Goal: Share content: Share content

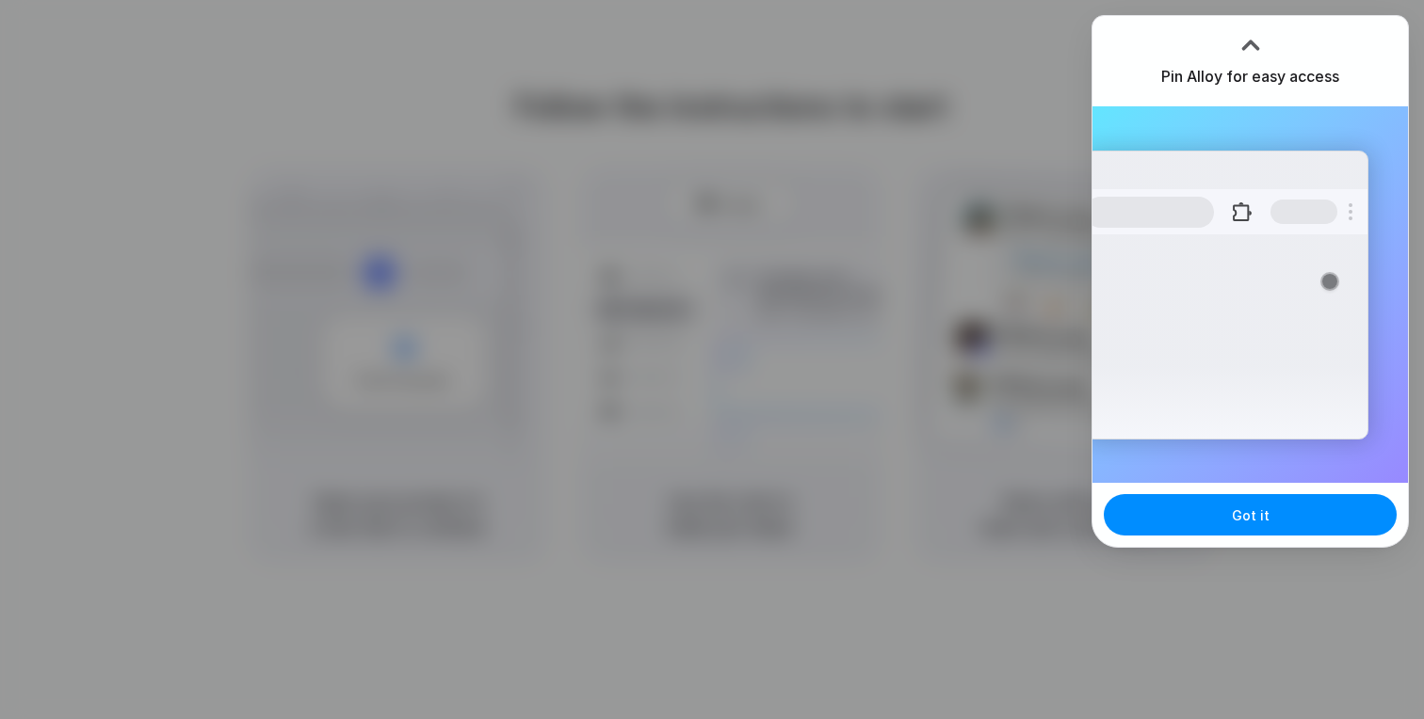
click at [712, 360] on div at bounding box center [712, 360] width 0 height 0
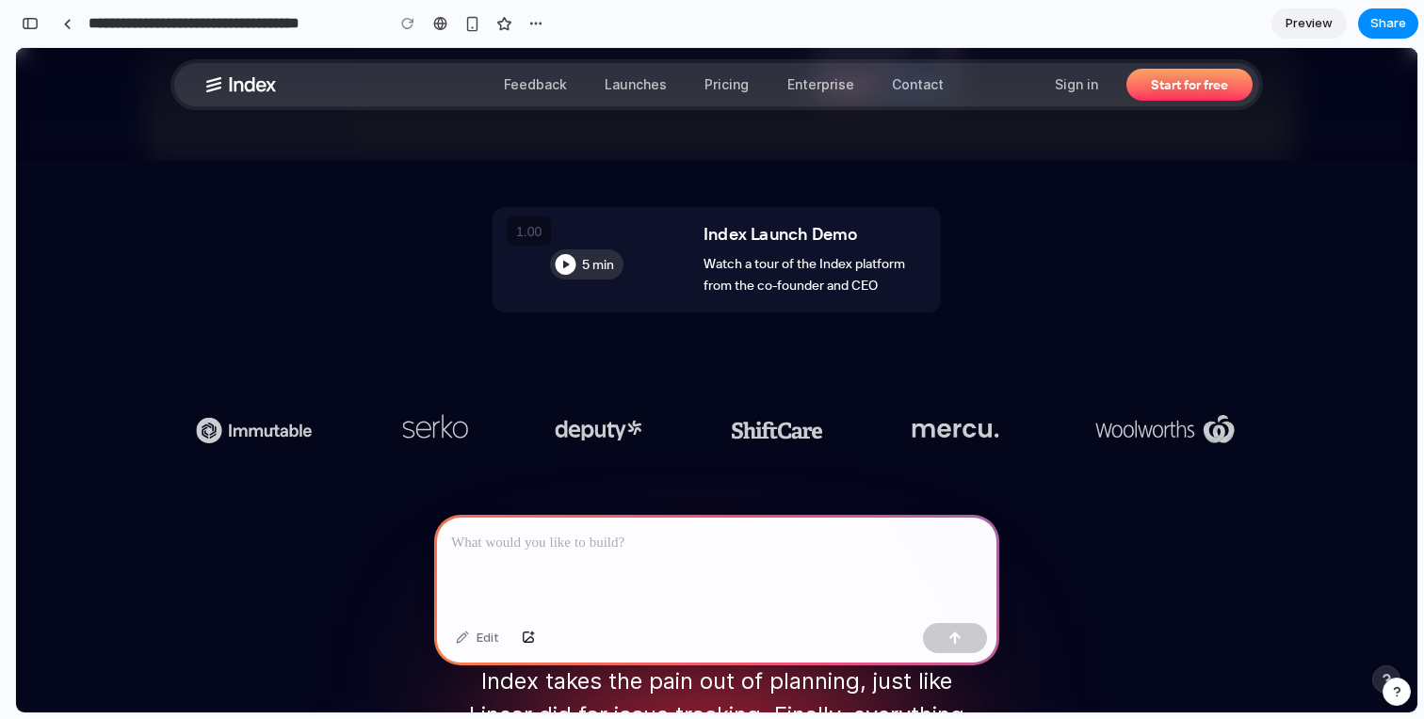
scroll to position [1177, 0]
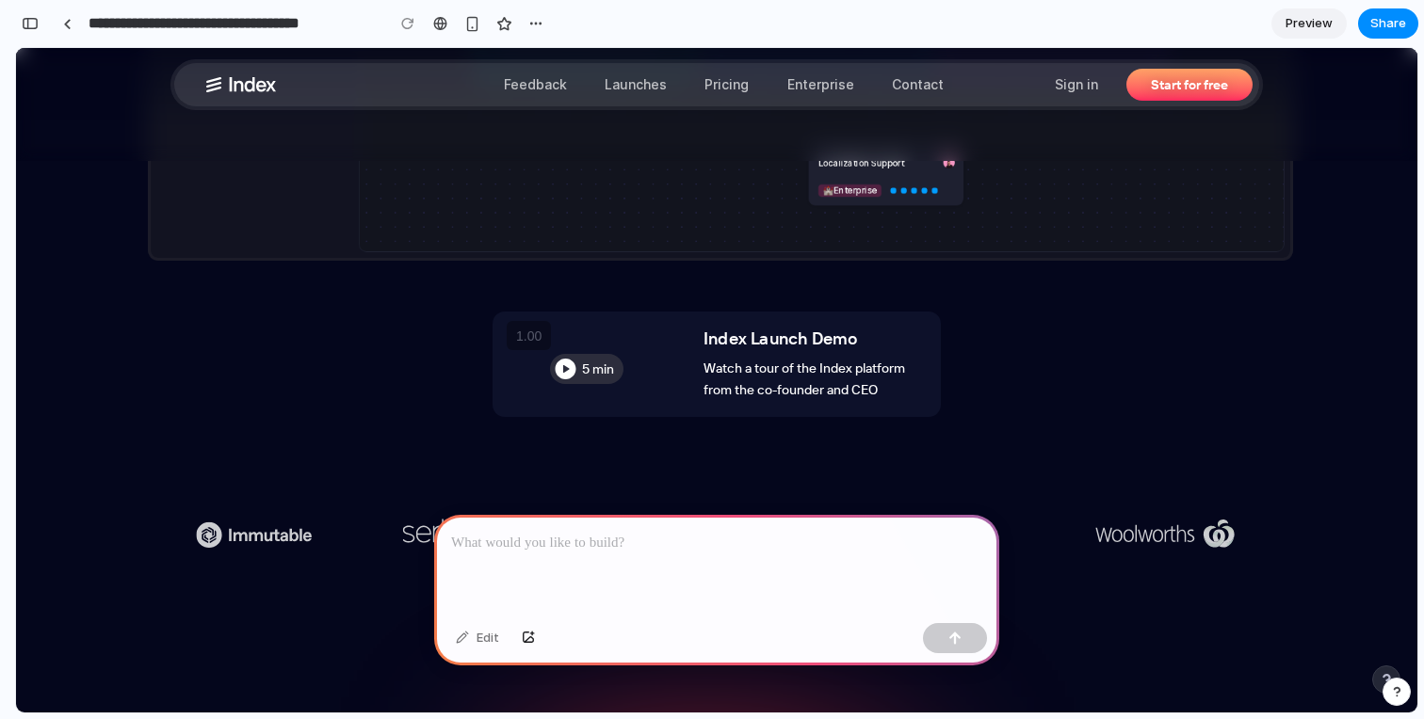
click at [572, 366] on link "5 min Index Launch Demo Watch a tour of the Index platform from the co-founder …" at bounding box center [716, 364] width 448 height 105
click at [564, 374] on link "5 min Index Launch Demo Watch a tour of the Index platform from the co-founder …" at bounding box center [716, 364] width 448 height 105
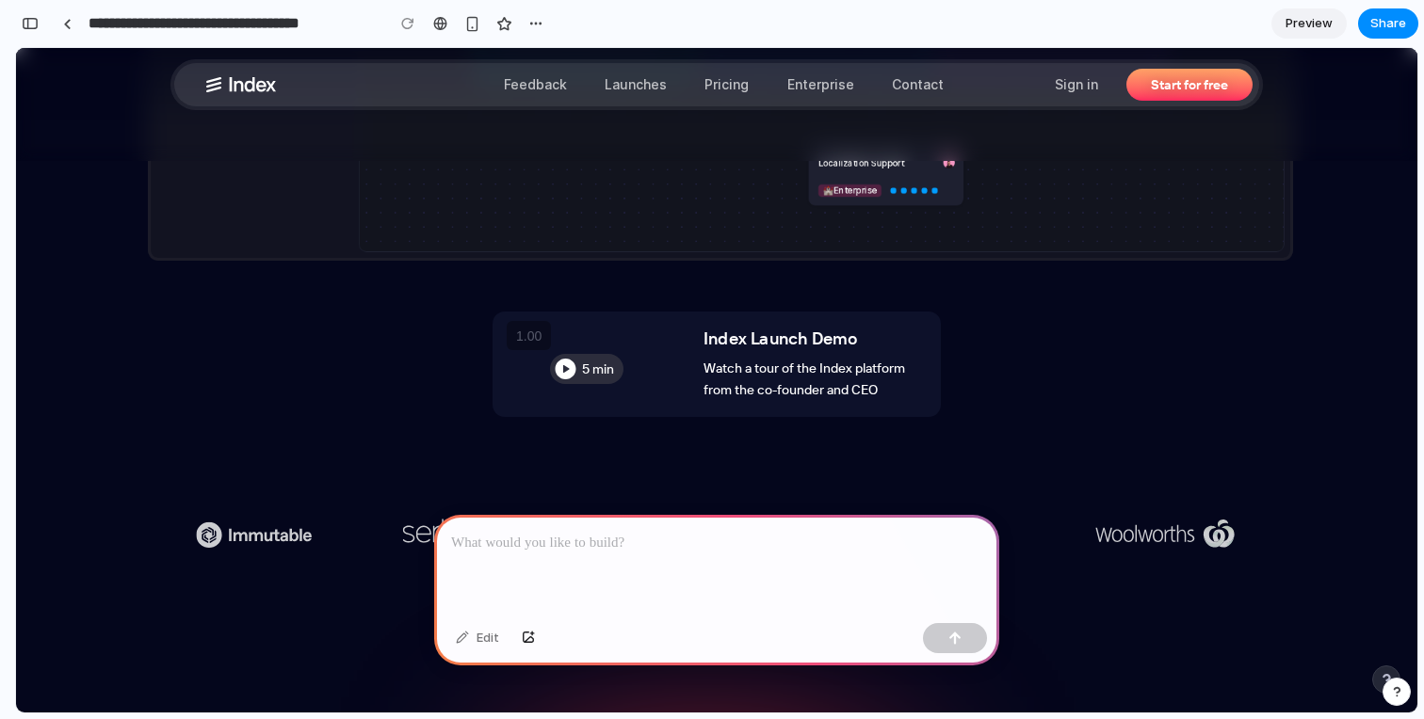
click at [584, 537] on p at bounding box center [716, 543] width 531 height 23
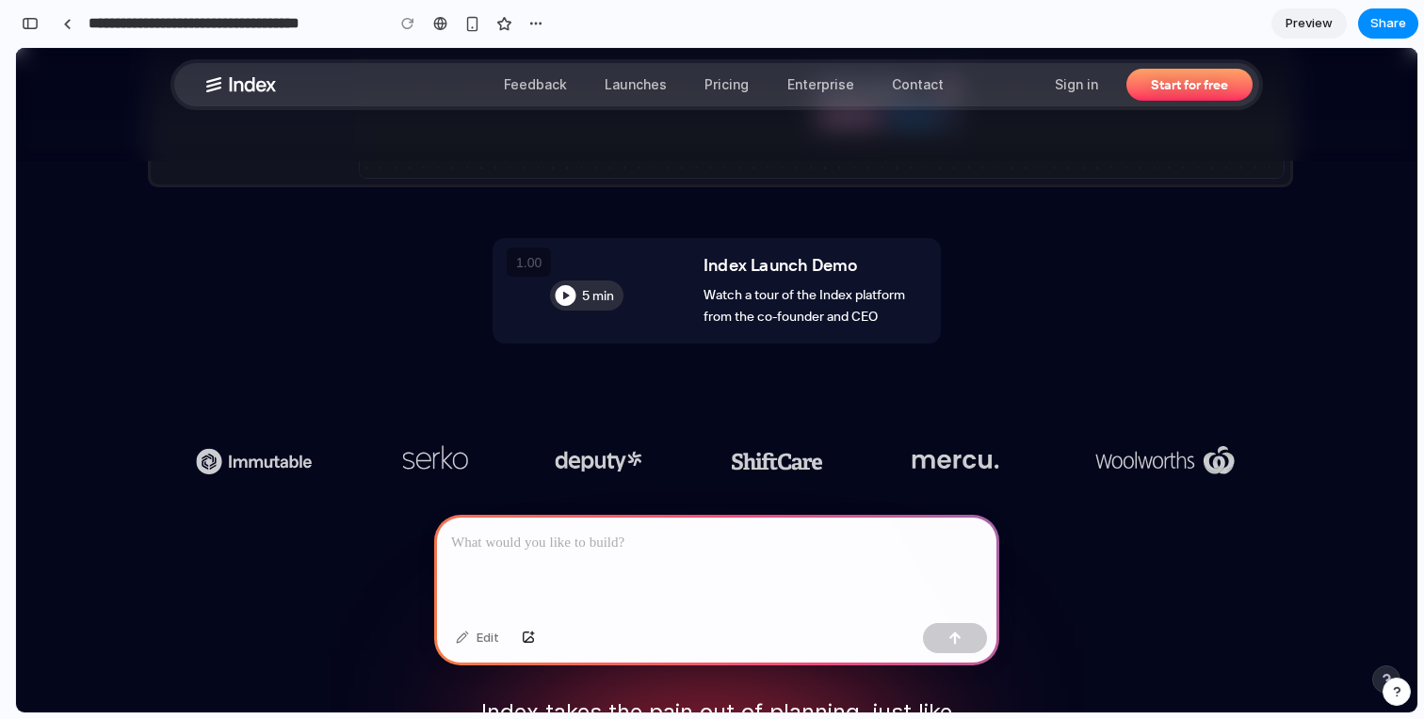
scroll to position [1271, 0]
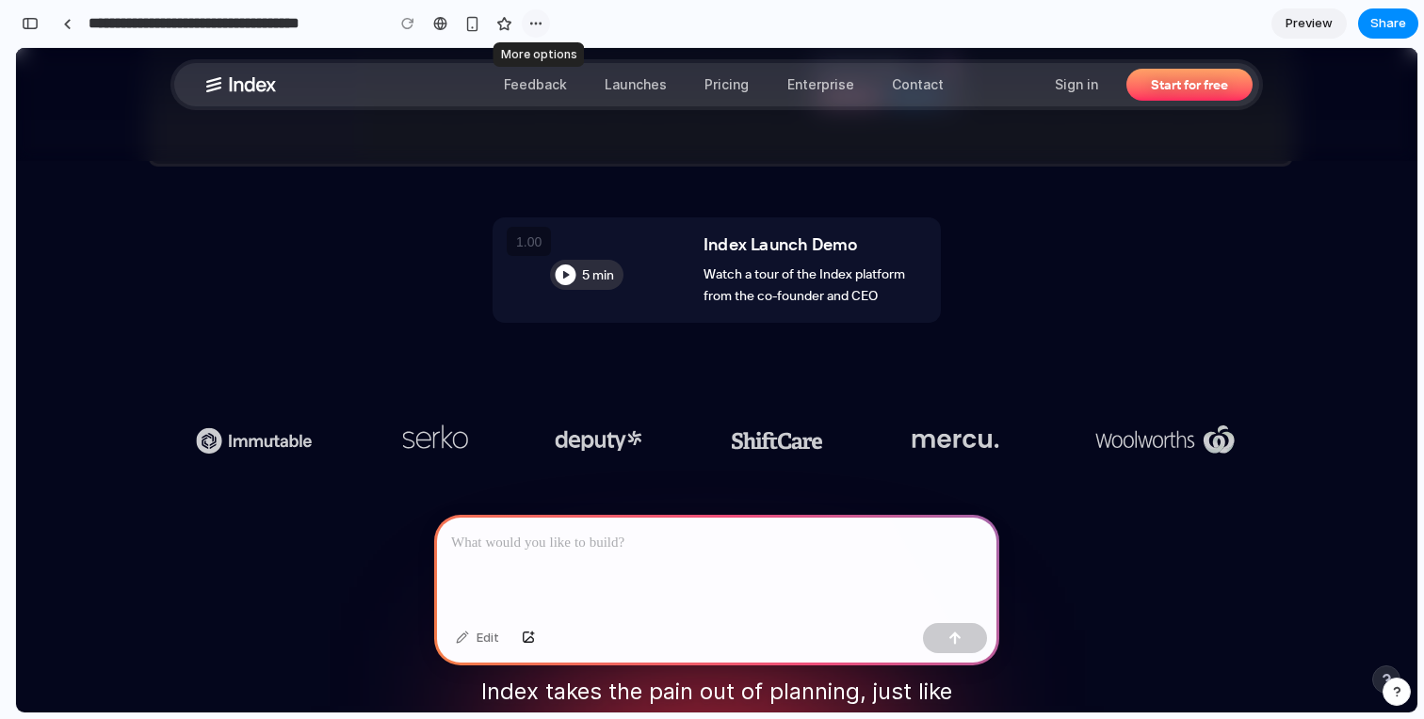
click at [541, 23] on div "button" at bounding box center [535, 23] width 15 height 15
click at [541, 23] on div "Duplicate Delete" at bounding box center [712, 359] width 1424 height 719
click at [33, 24] on div "button" at bounding box center [30, 23] width 17 height 13
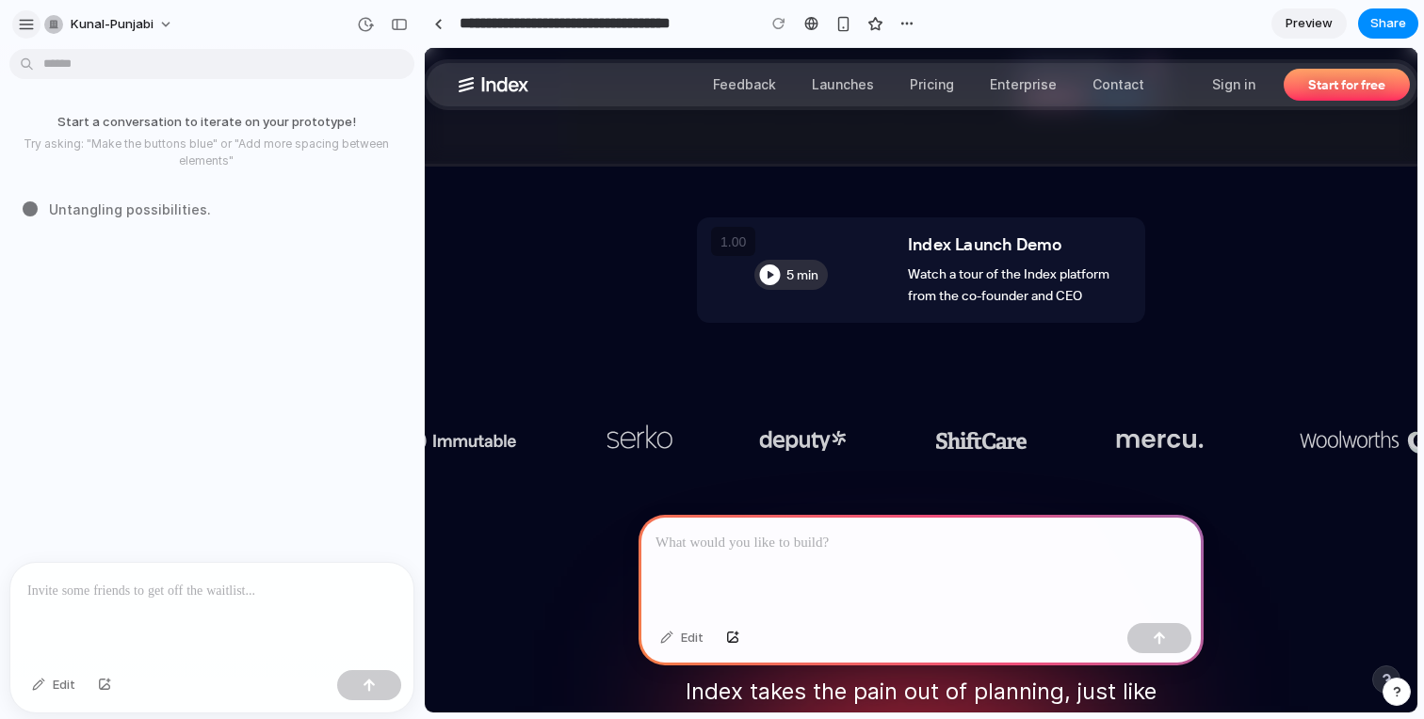
click at [31, 16] on div "button" at bounding box center [26, 24] width 17 height 17
click at [18, 26] on div "button" at bounding box center [26, 24] width 17 height 17
click at [902, 18] on div "button" at bounding box center [906, 23] width 15 height 15
click at [902, 20] on div "Duplicate Delete" at bounding box center [712, 359] width 1424 height 719
click at [775, 275] on link "5 min Index Launch Demo Watch a tour of the Index platform from the co-founder …" at bounding box center [921, 270] width 448 height 105
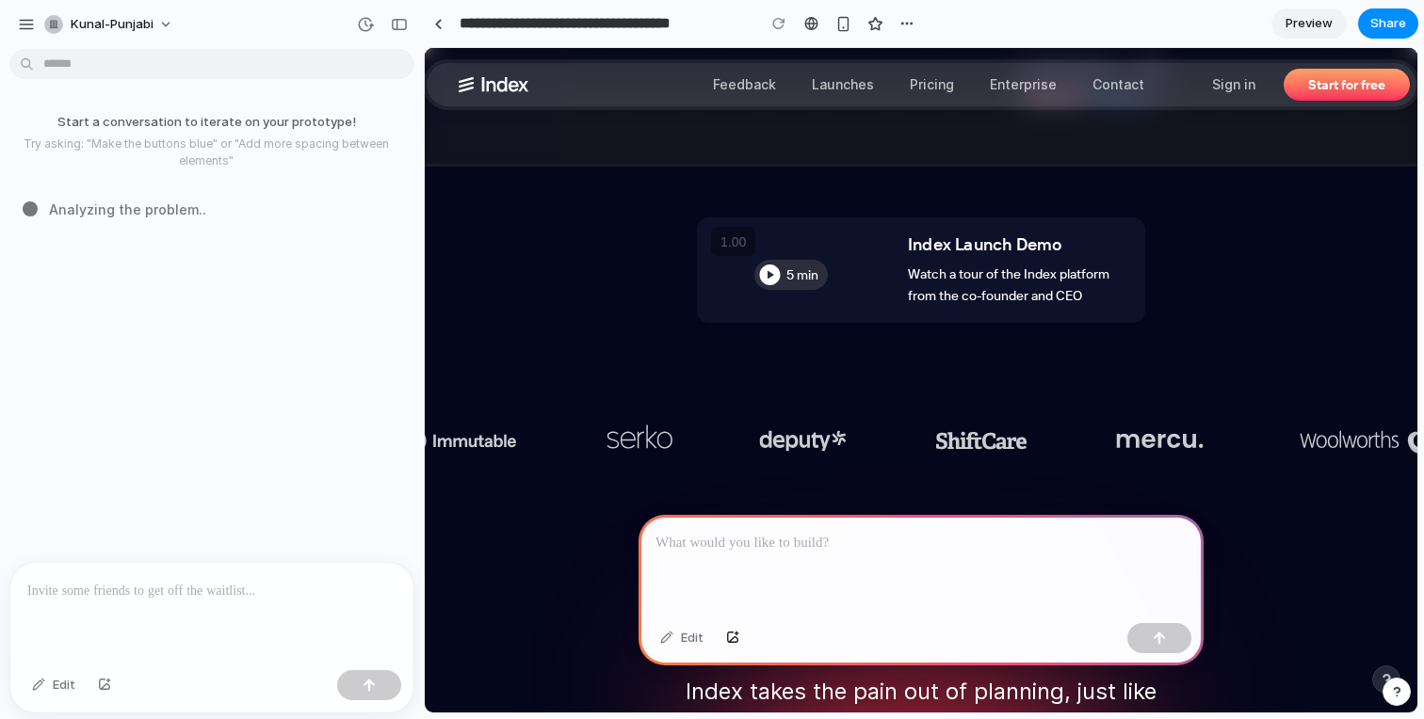
click at [775, 275] on link "5 min Index Launch Demo Watch a tour of the Index platform from the co-founder …" at bounding box center [921, 270] width 448 height 105
click at [862, 570] on div at bounding box center [920, 565] width 565 height 101
click at [1379, 19] on span "Share" at bounding box center [1388, 23] width 36 height 19
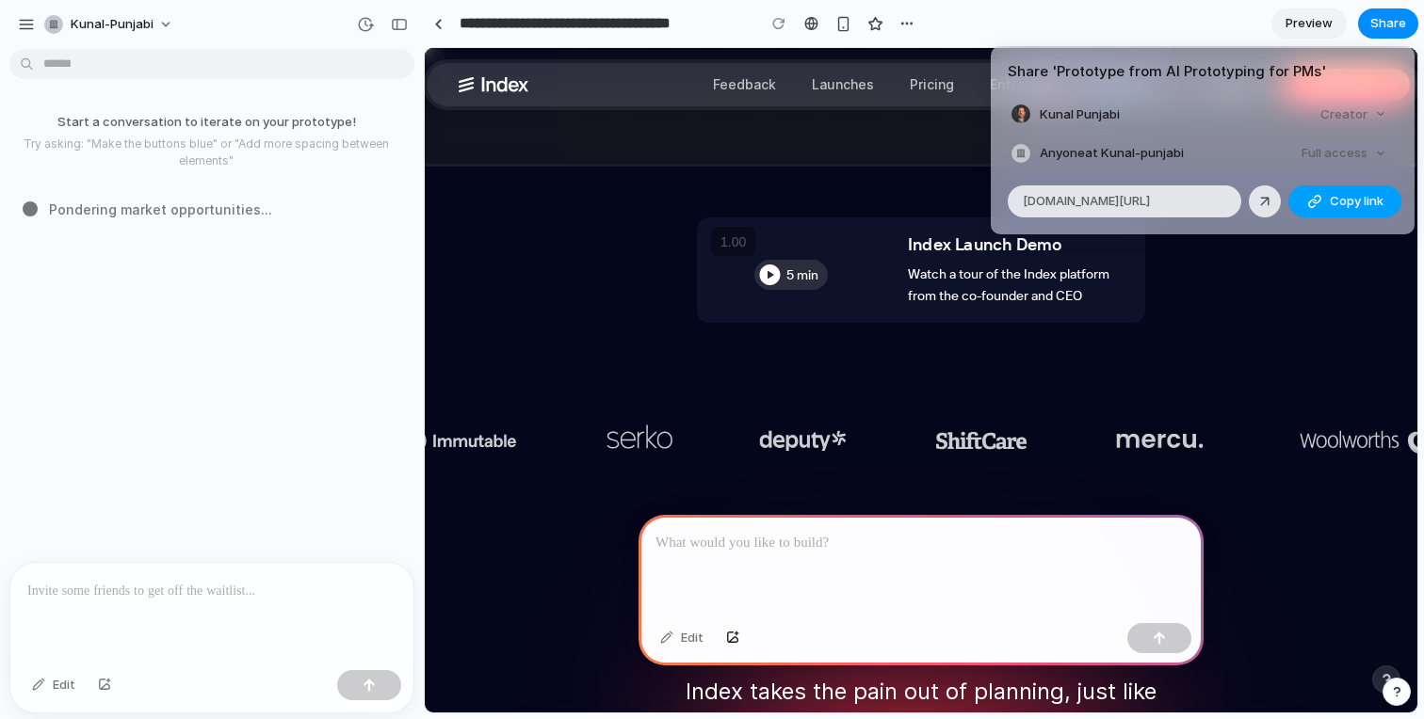
click at [1334, 199] on span "Copy link" at bounding box center [1357, 201] width 54 height 19
click at [914, 132] on div "Share ' Prototype from AI Prototyping for PMs ' Kunal Punjabi Creator Anyone at…" at bounding box center [712, 359] width 1424 height 719
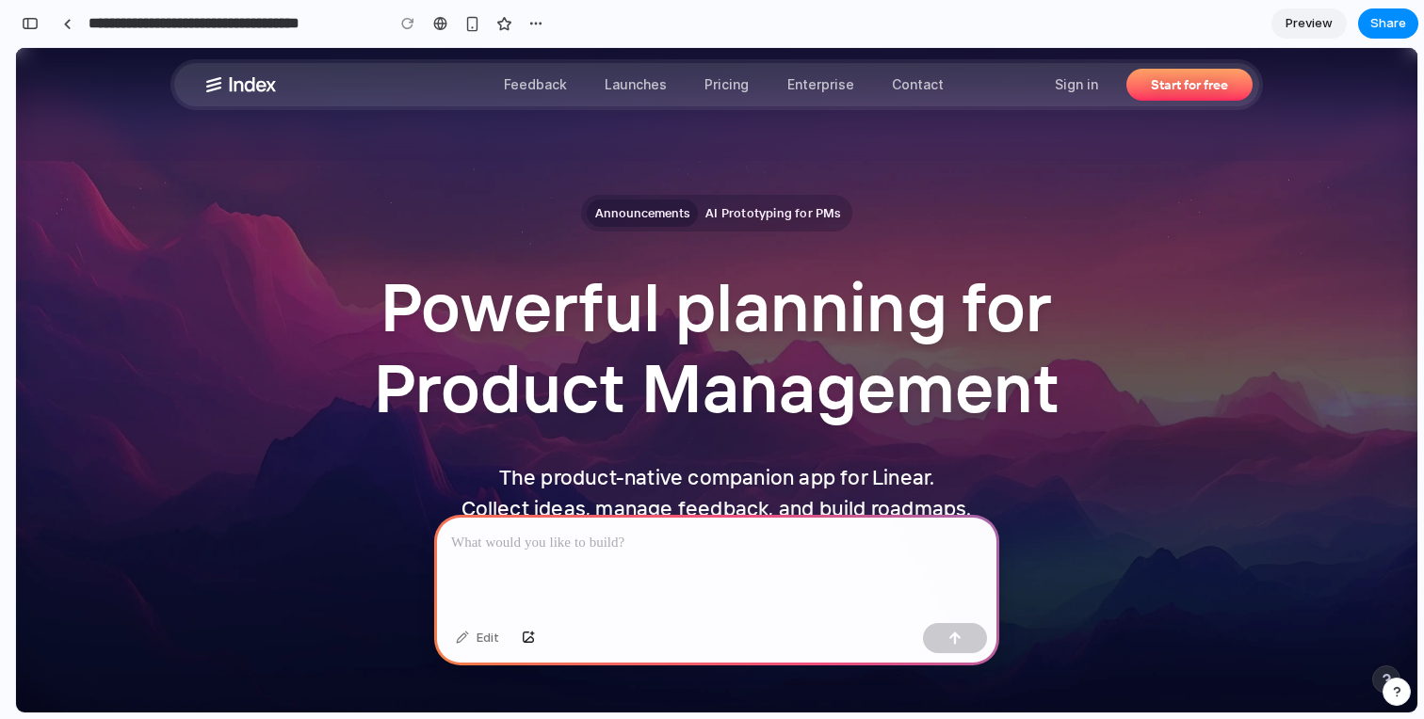
click at [692, 572] on div at bounding box center [716, 565] width 565 height 101
click at [948, 654] on div "Edit" at bounding box center [716, 641] width 565 height 50
click at [948, 642] on div "button" at bounding box center [954, 638] width 13 height 13
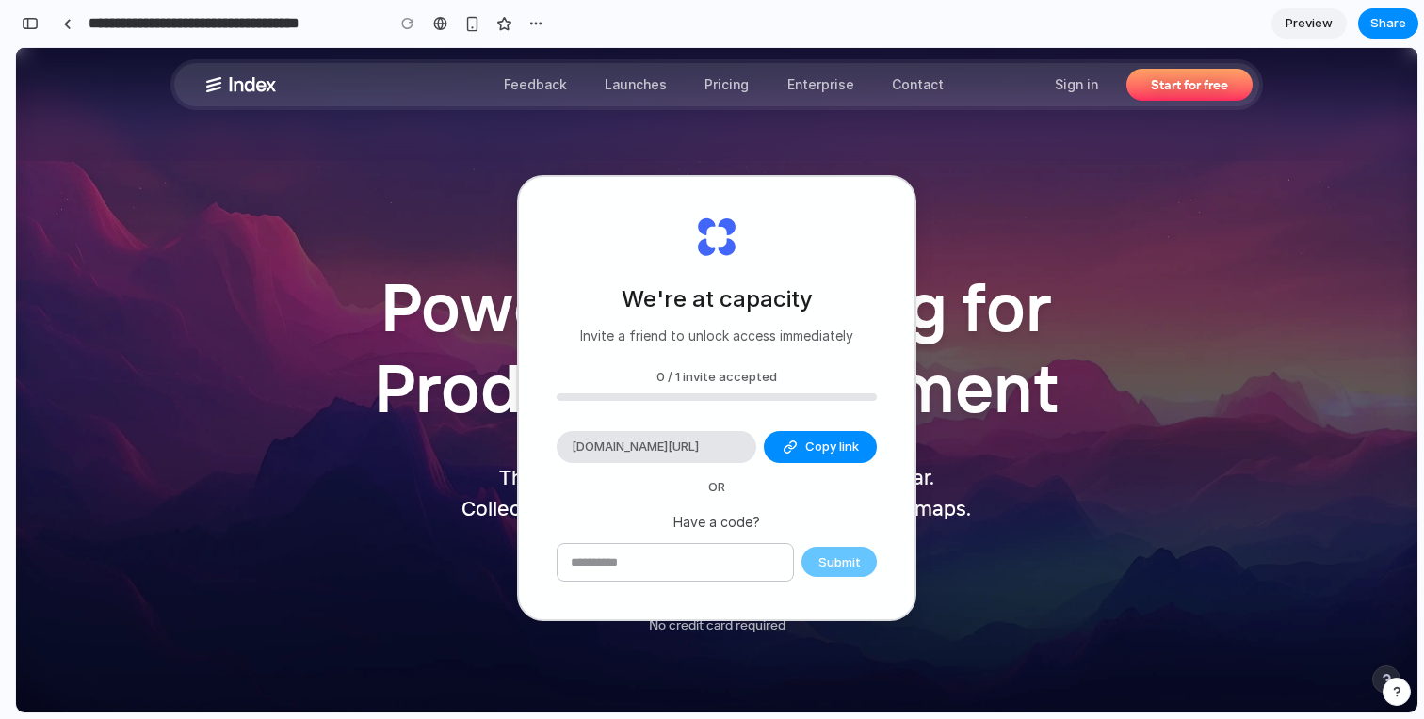
click at [706, 557] on input "text" at bounding box center [674, 563] width 235 height 38
type input "********"
click at [864, 554] on button "Submit" at bounding box center [838, 562] width 75 height 30
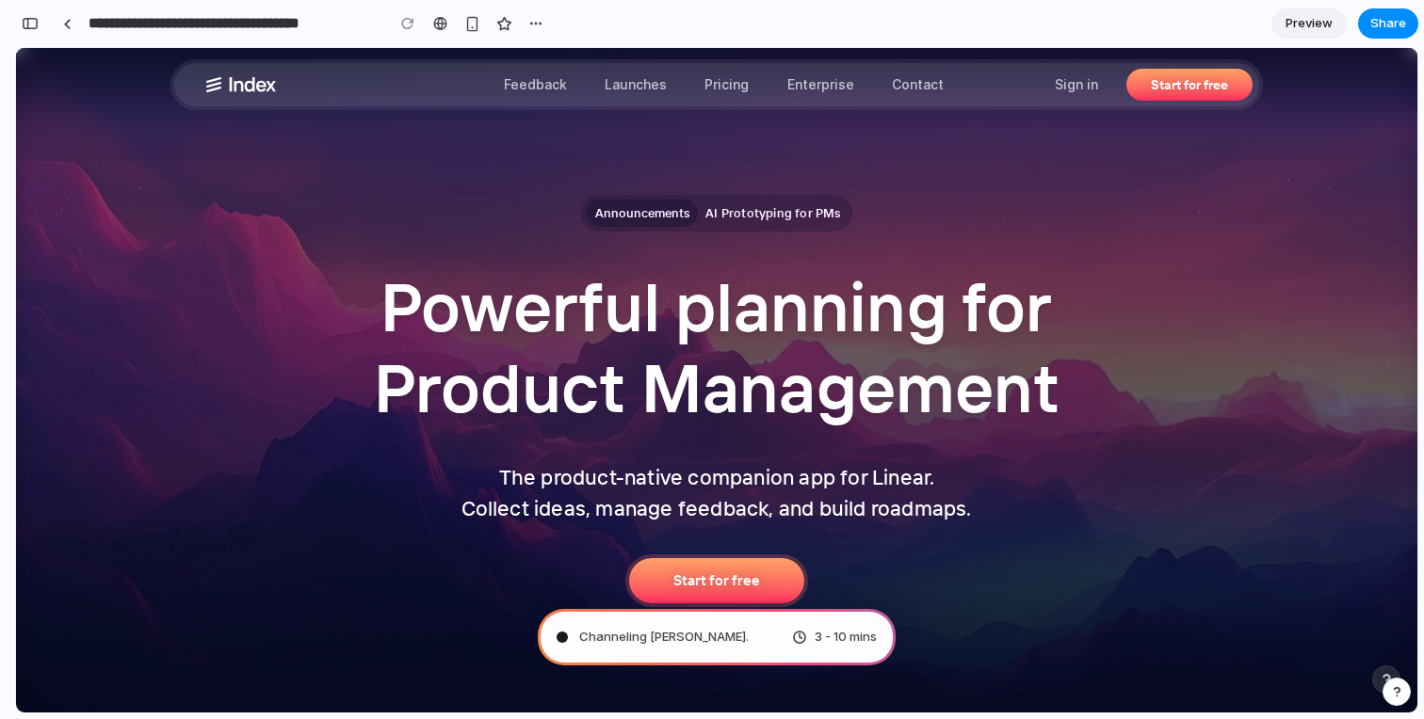
click at [207, 75] on icon at bounding box center [241, 85] width 70 height 38
click at [29, 30] on button "button" at bounding box center [30, 23] width 30 height 30
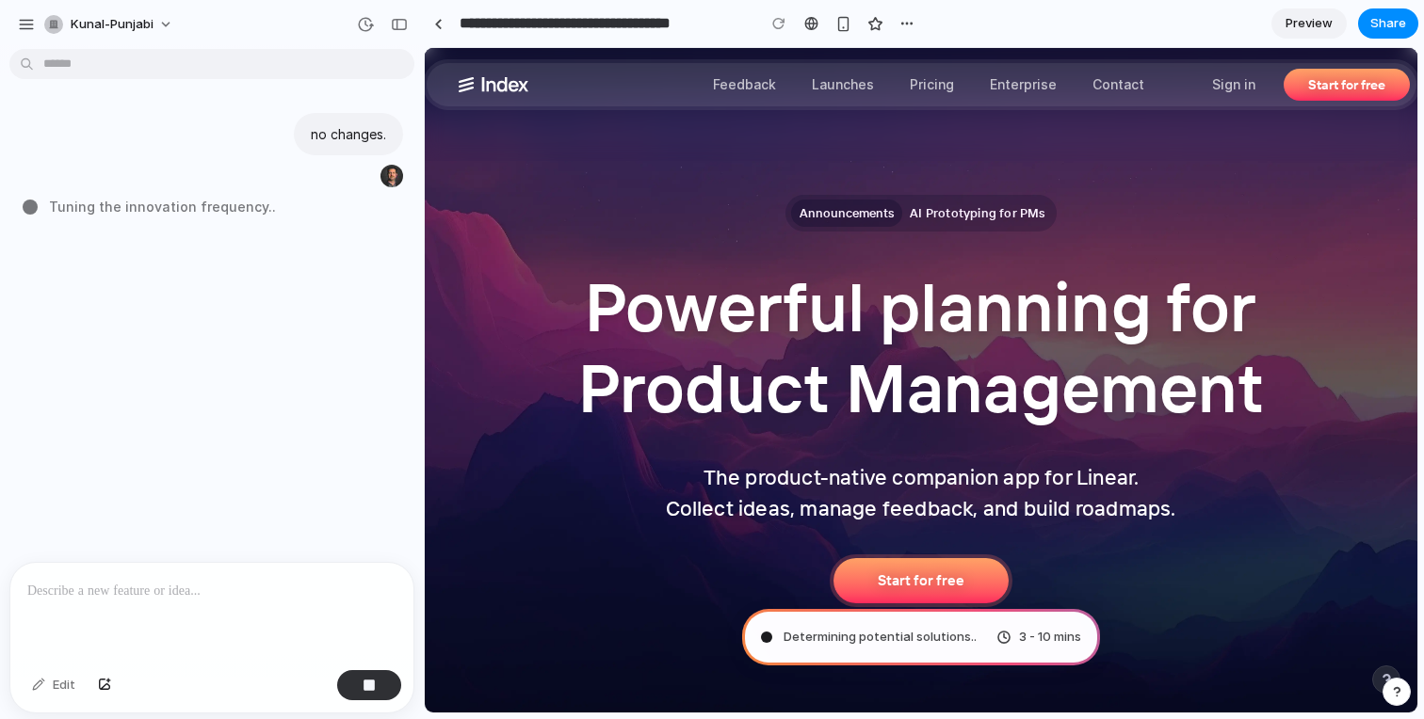
click at [1147, 26] on section "**********" at bounding box center [921, 23] width 994 height 47
type input "**********"
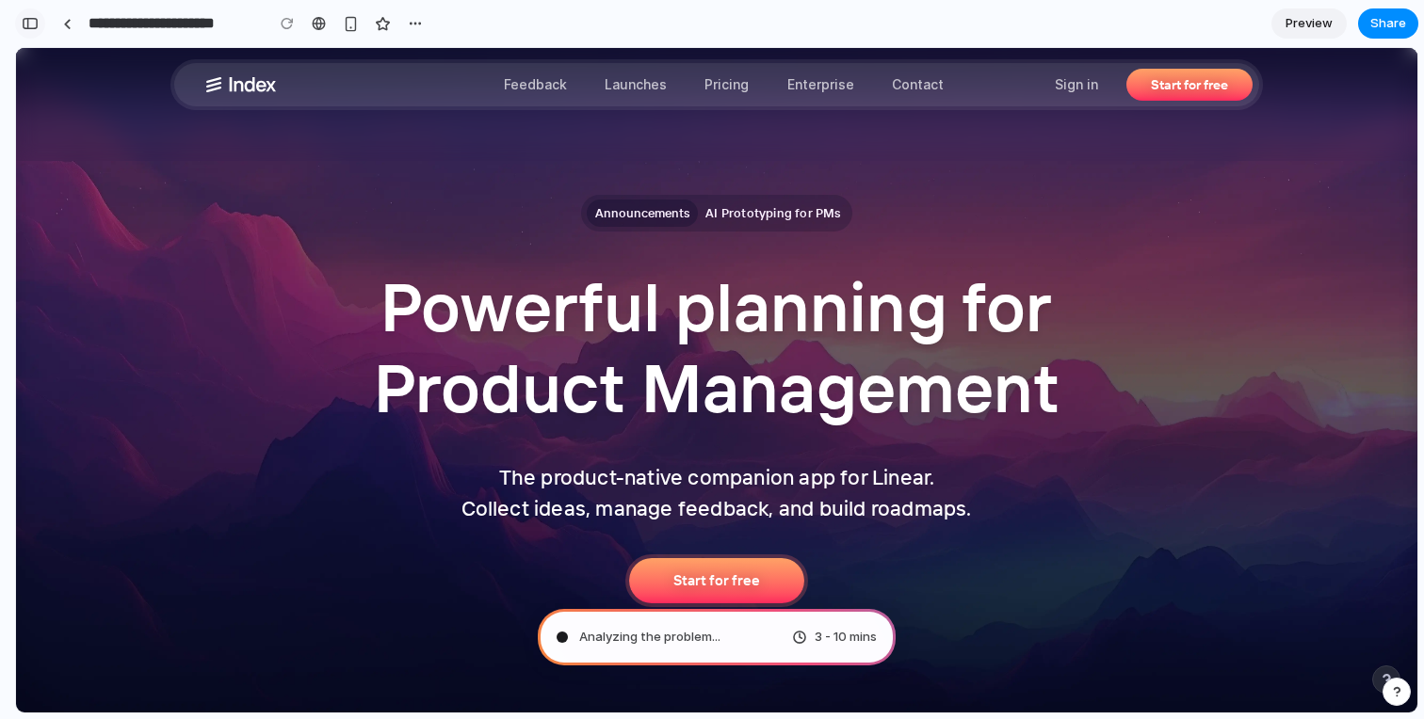
click at [27, 30] on button "button" at bounding box center [30, 23] width 30 height 30
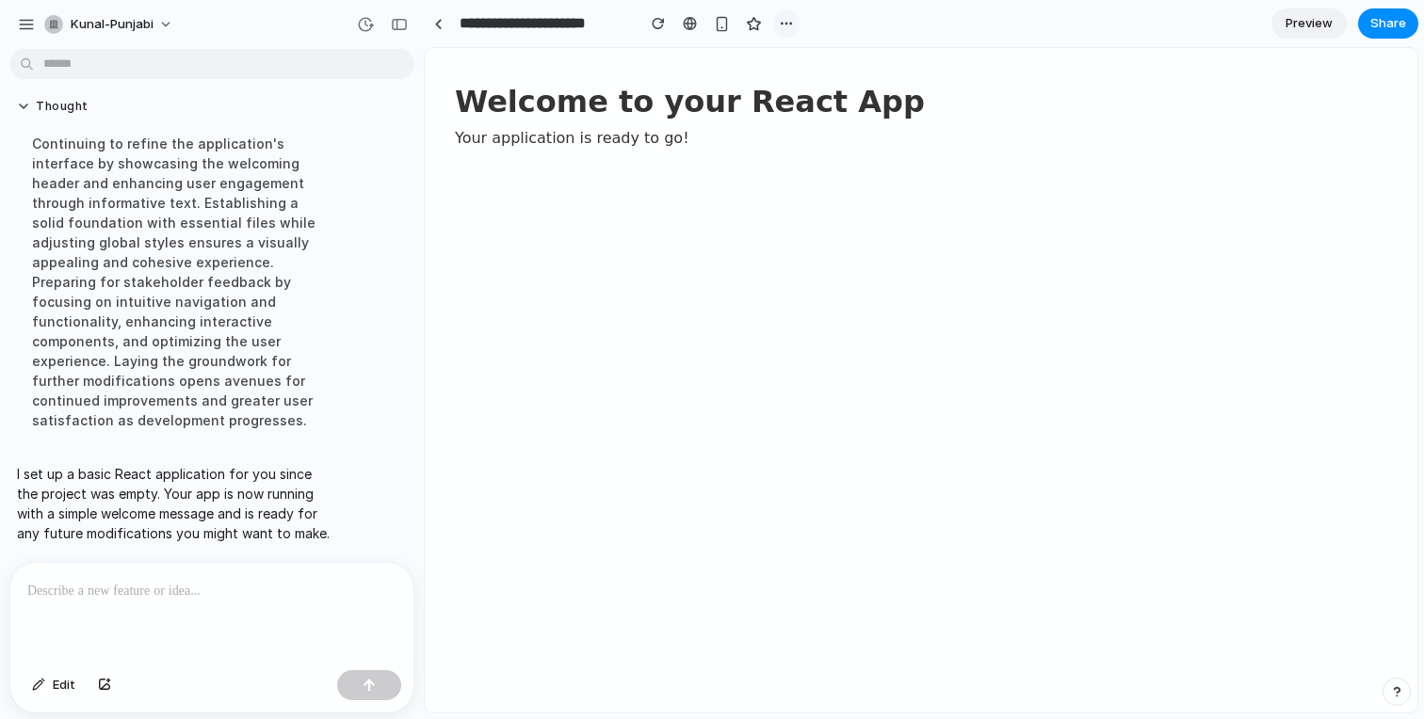
click at [793, 21] on div "button" at bounding box center [786, 23] width 15 height 15
click at [845, 21] on div "Duplicate Delete" at bounding box center [712, 359] width 1424 height 719
click at [556, 217] on div "Welcome to your React App Your application is ready to go!" at bounding box center [921, 380] width 992 height 665
